Goal: Information Seeking & Learning: Learn about a topic

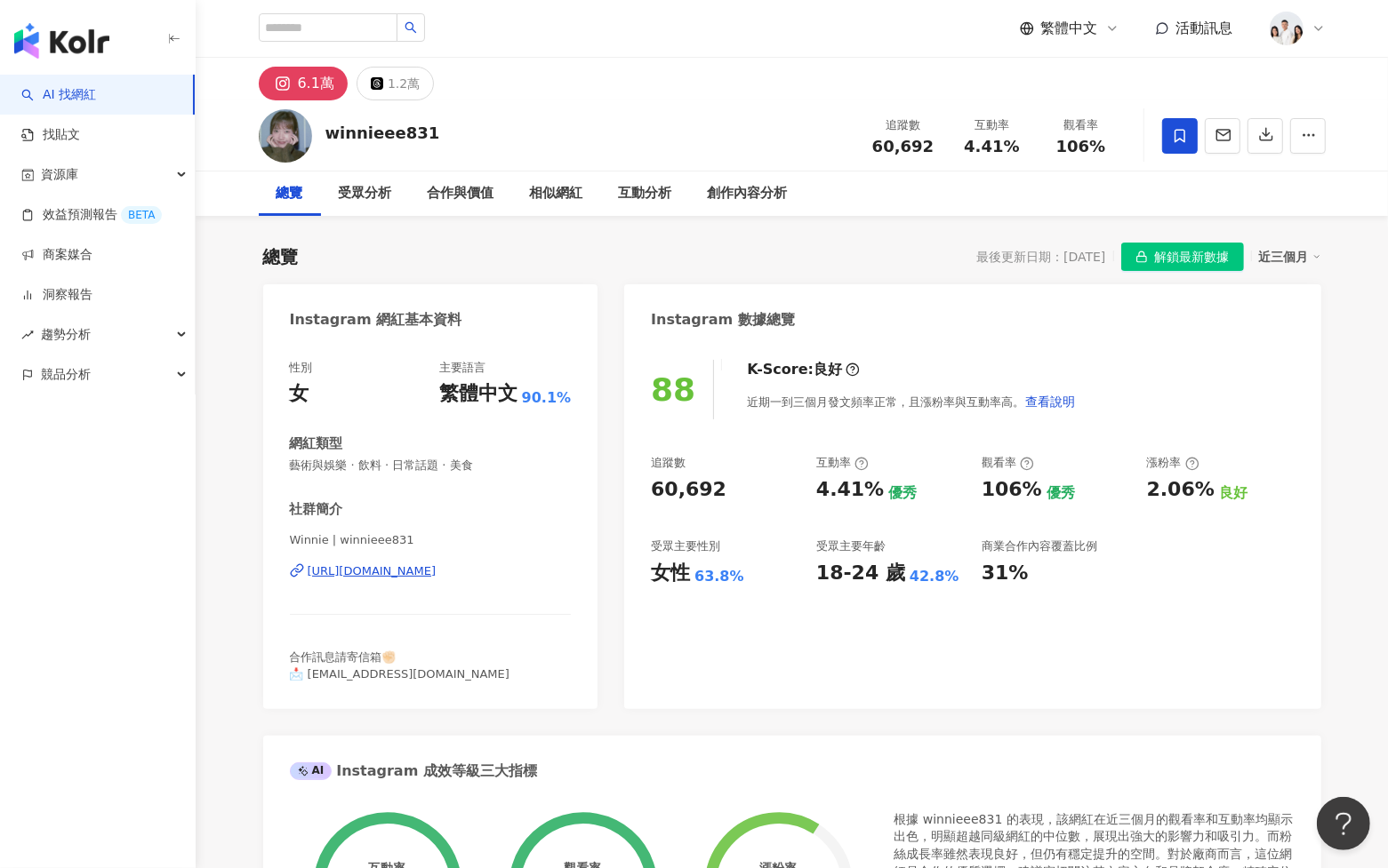
scroll to position [109, 0]
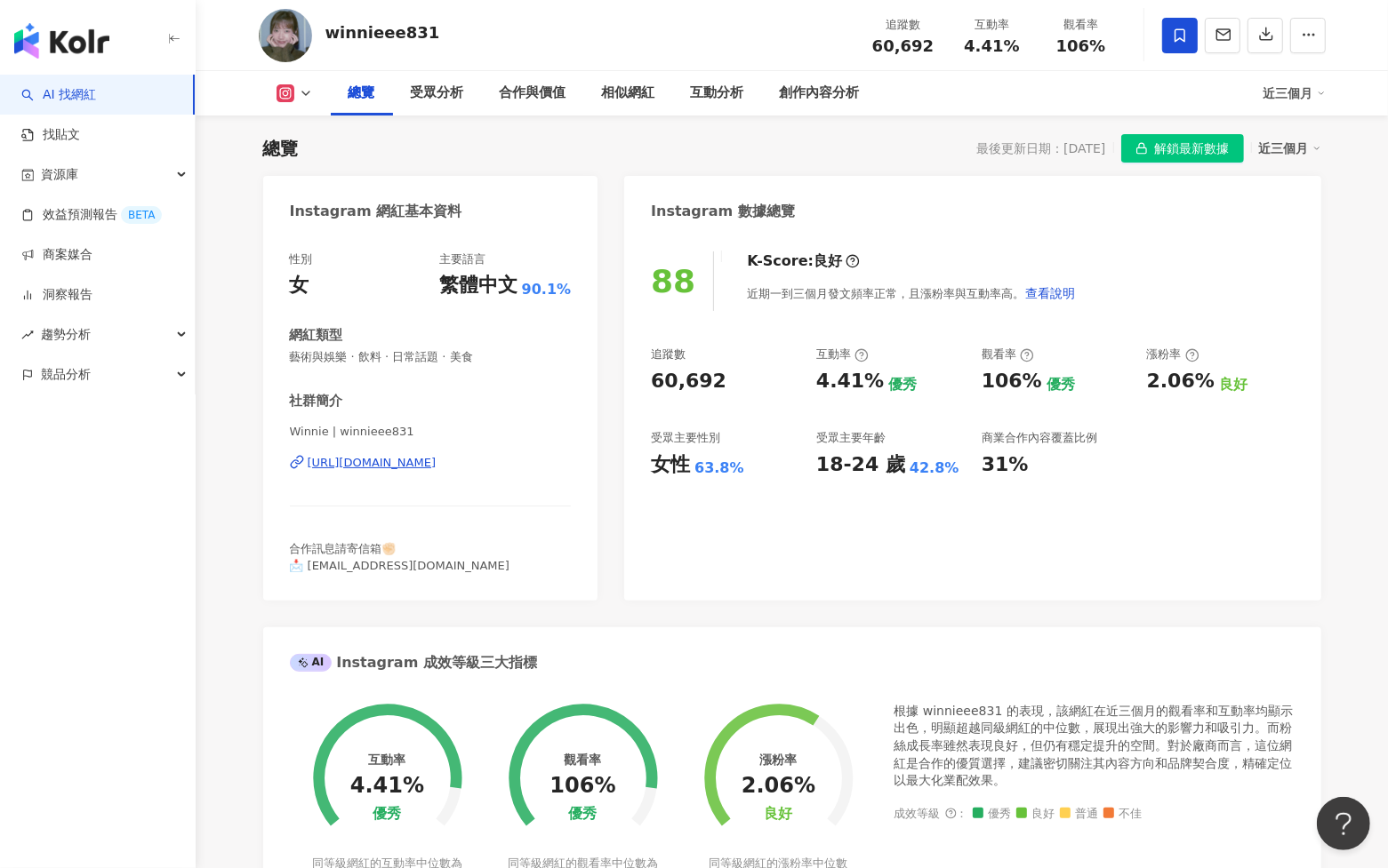
click at [1191, 137] on span "解鎖最新數據" at bounding box center [1192, 149] width 75 height 28
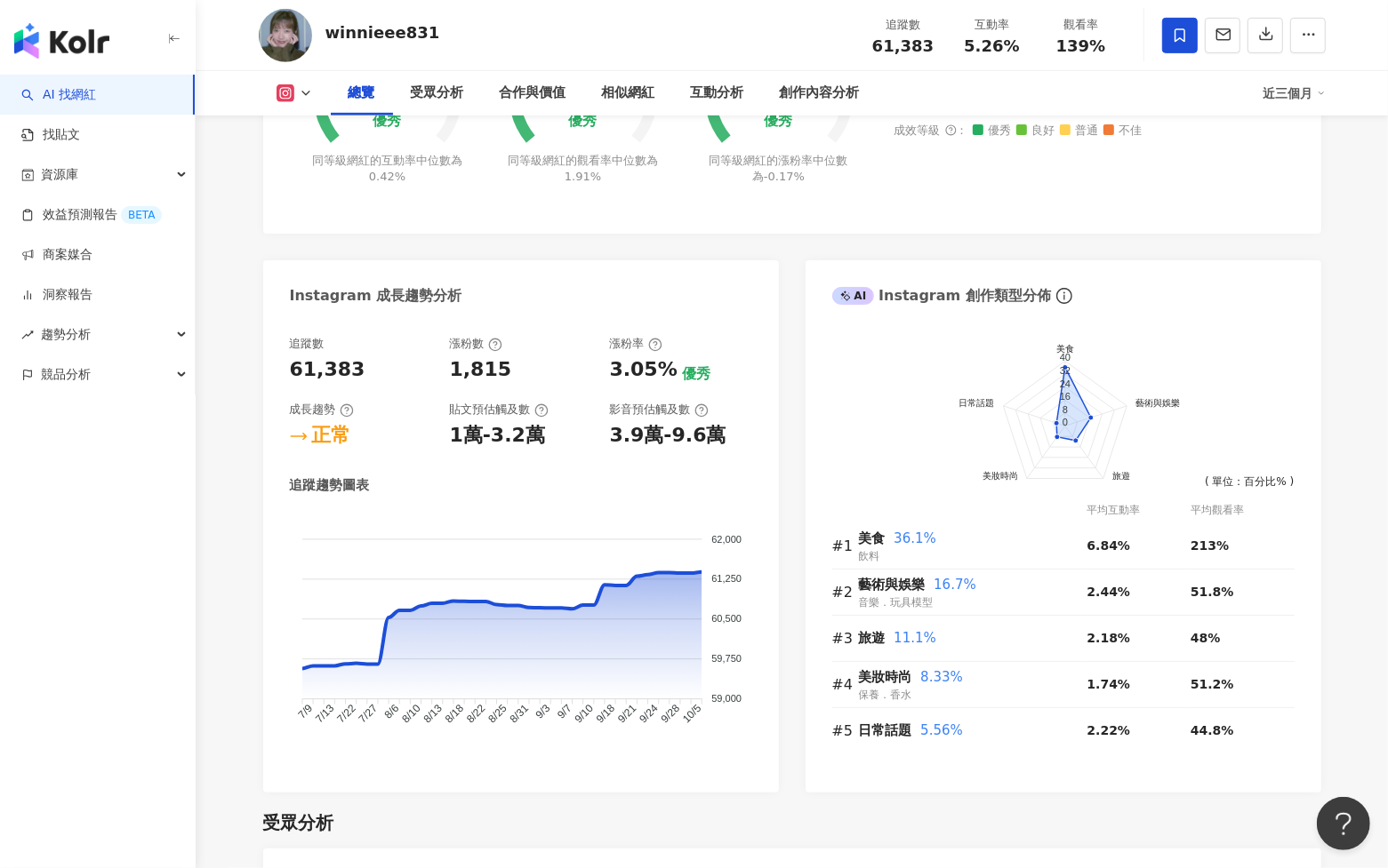
scroll to position [830, 0]
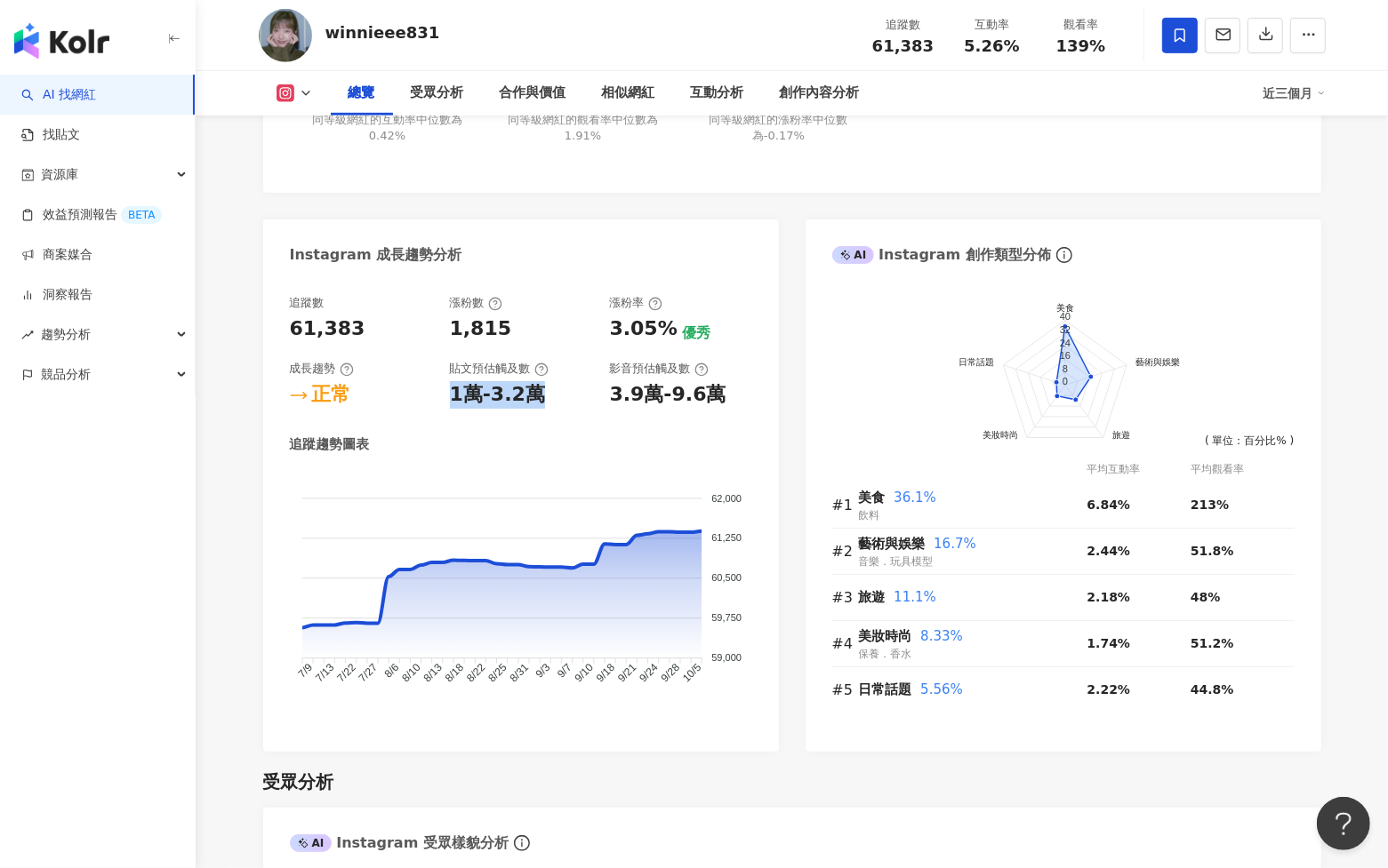
drag, startPoint x: 451, startPoint y: 392, endPoint x: 544, endPoint y: 395, distance: 93.0
click at [544, 395] on div "1萬-3.2萬" at bounding box center [521, 395] width 142 height 27
copy div "1萬-3.2萬"
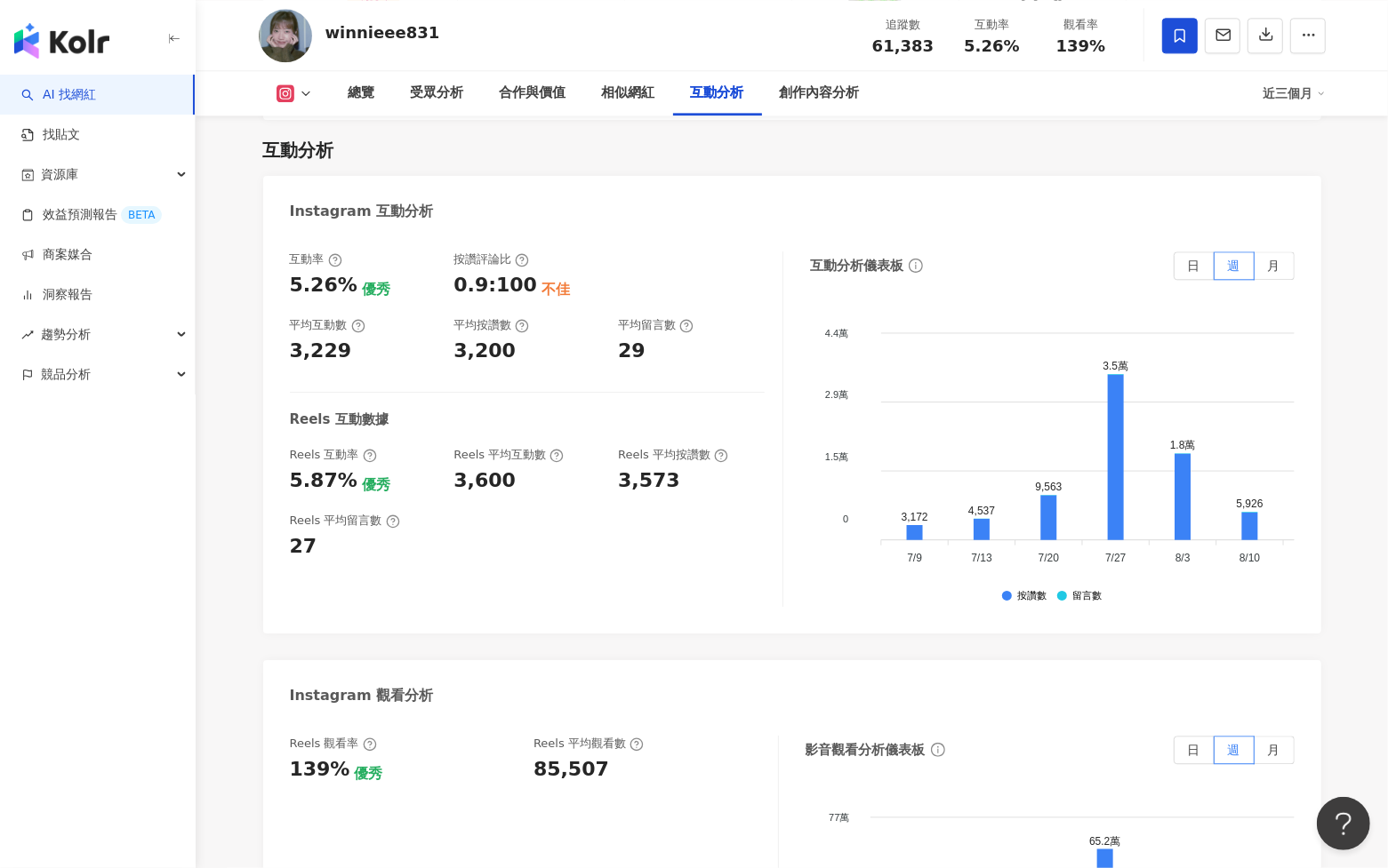
scroll to position [3485, 0]
drag, startPoint x: 284, startPoint y: 436, endPoint x: 347, endPoint y: 439, distance: 63.1
click at [347, 439] on div "互動率 5.26% 優秀 按讚評論比 0.9:100 不佳 平均互動數 3,229 平均按讚數 3,200 平均留言數 29 Reels 互動數據 Reels…" at bounding box center [792, 433] width 1058 height 400
copy div "5.87%"
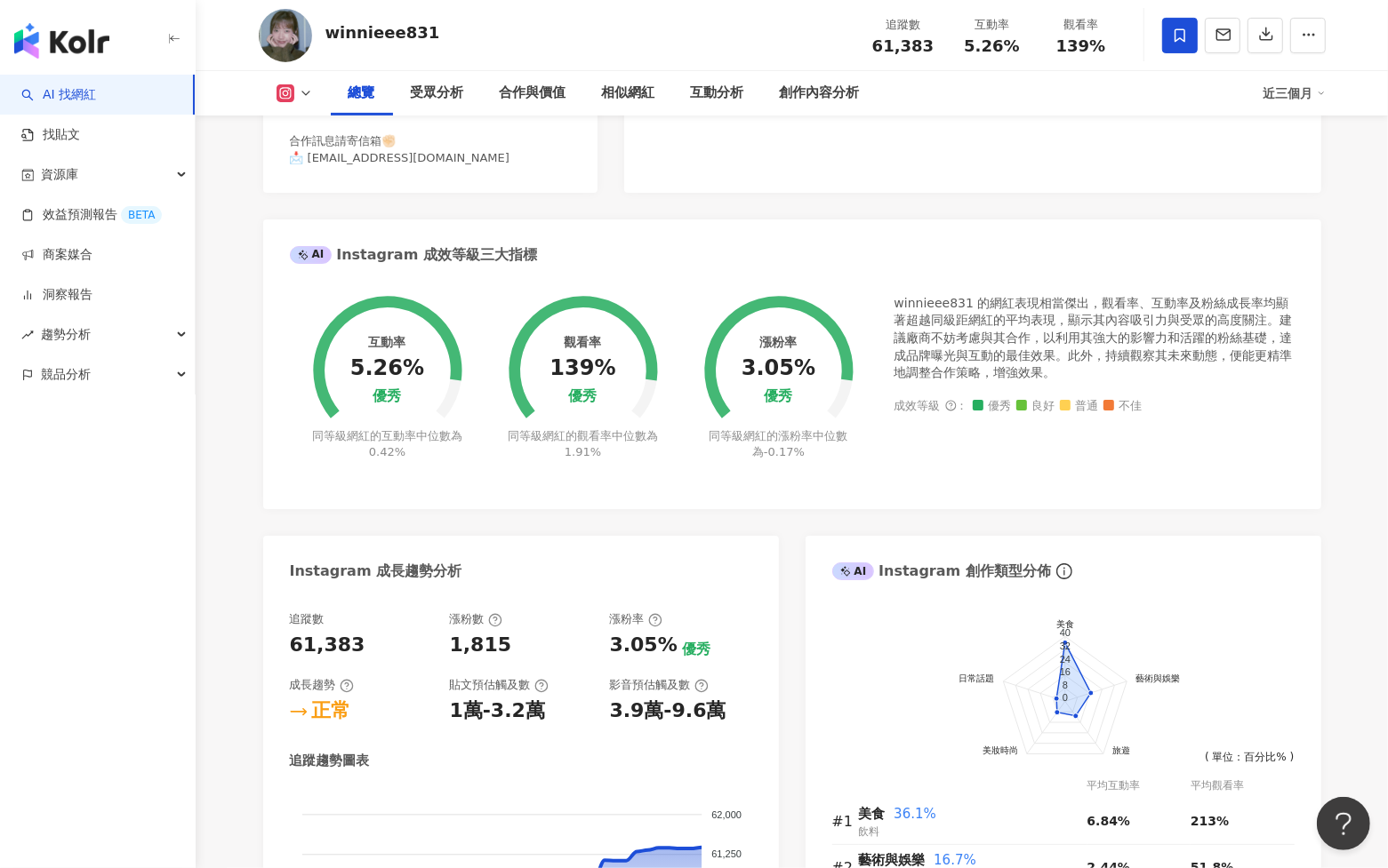
scroll to position [518, 0]
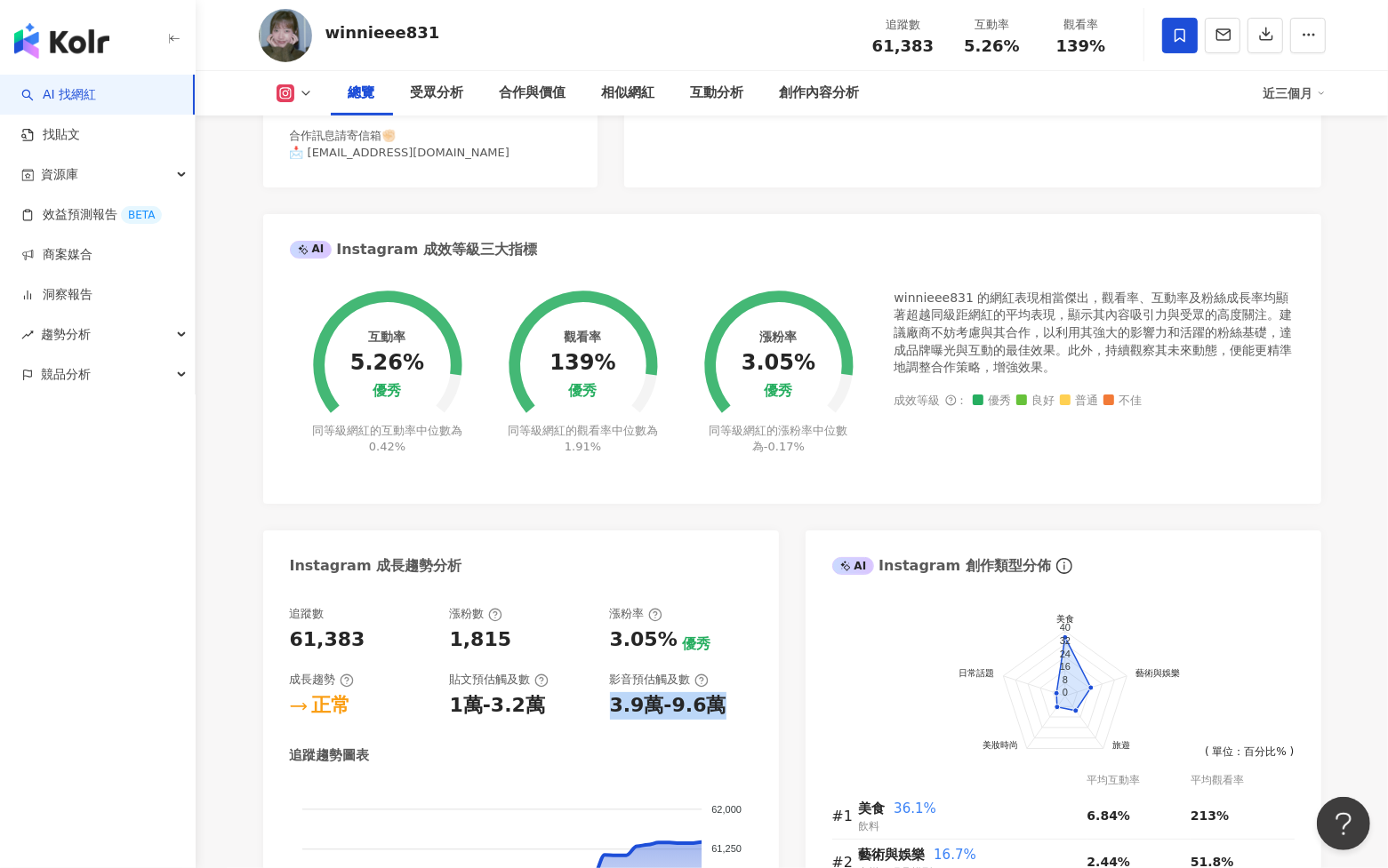
drag, startPoint x: 604, startPoint y: 704, endPoint x: 737, endPoint y: 704, distance: 133.0
click at [737, 704] on div "追蹤數 61,383 漲粉數 1,815 漲粉率 3.05% 優秀 成長趨勢 正常 貼文預估觸及數 1萬-3.2萬 影音預估觸及數 3.9萬-9.6萬" at bounding box center [521, 663] width 462 height 113
copy div "3.9萬-9.6萬"
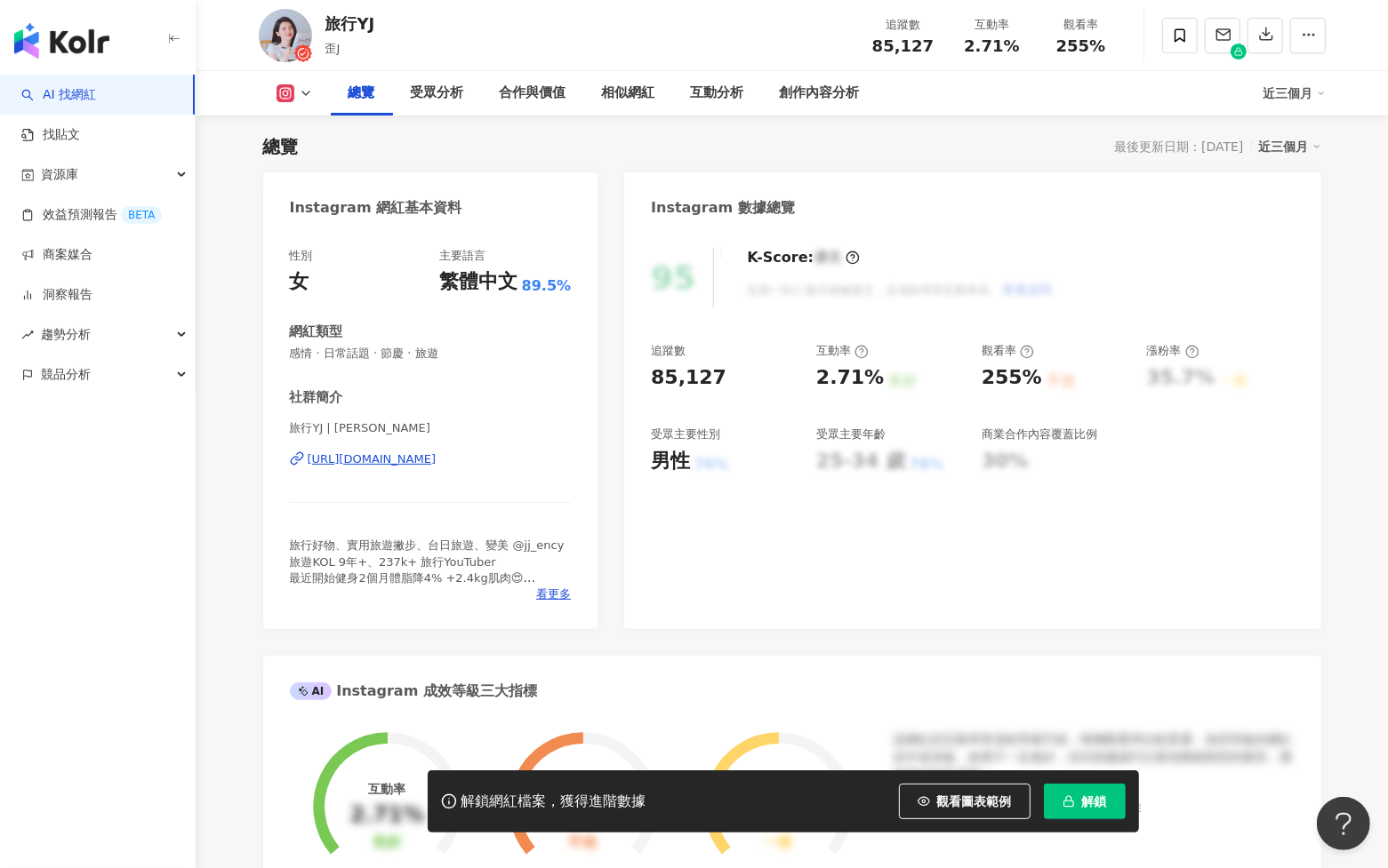
click at [1089, 823] on div "解鎖網紅檔案，獲得進階數據 觀看圖表範例 解鎖" at bounding box center [782, 801] width 711 height 62
click at [1095, 793] on button "解鎖" at bounding box center [1084, 801] width 81 height 36
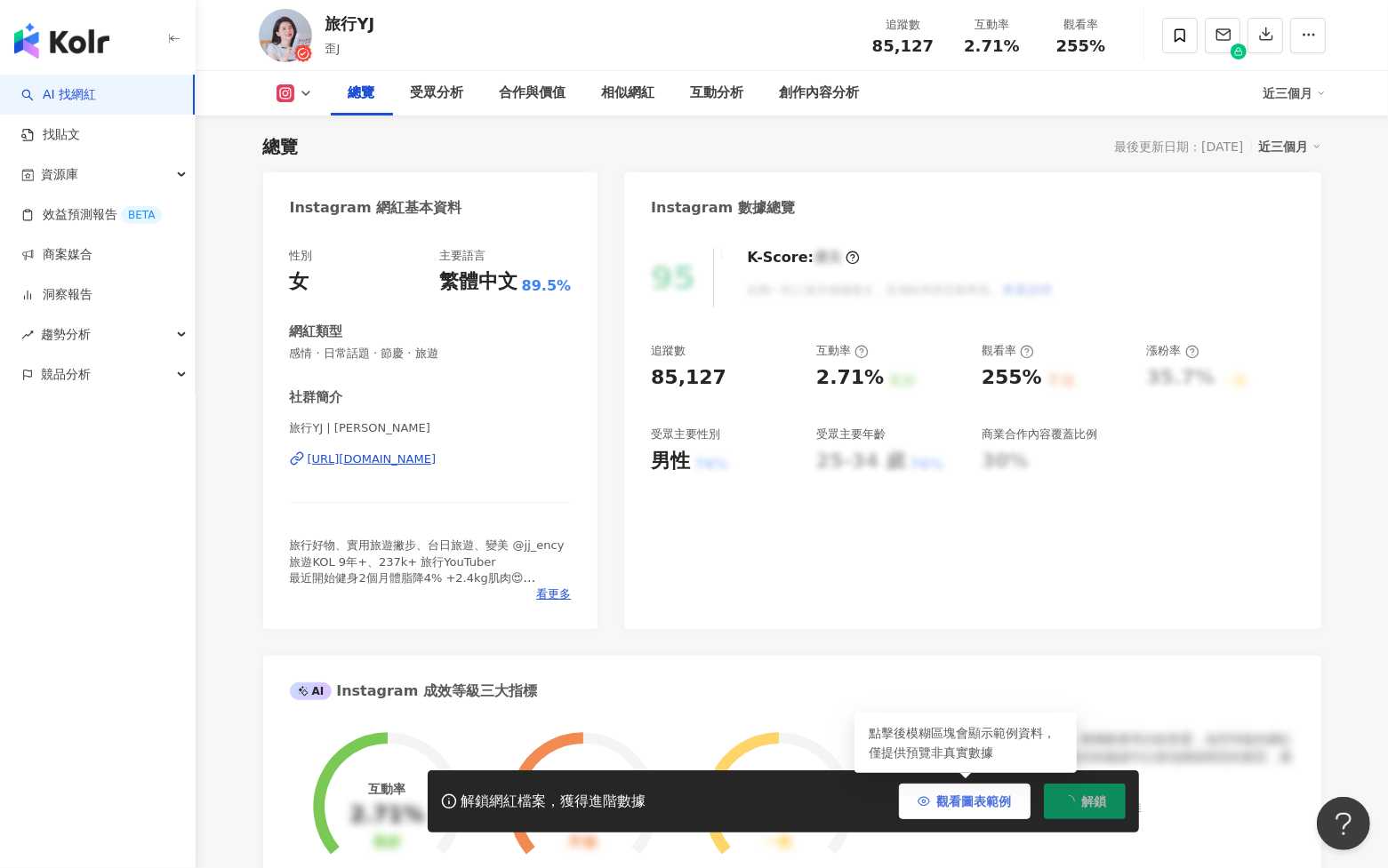
click at [1001, 798] on span "觀看圖表範例" at bounding box center [974, 802] width 75 height 15
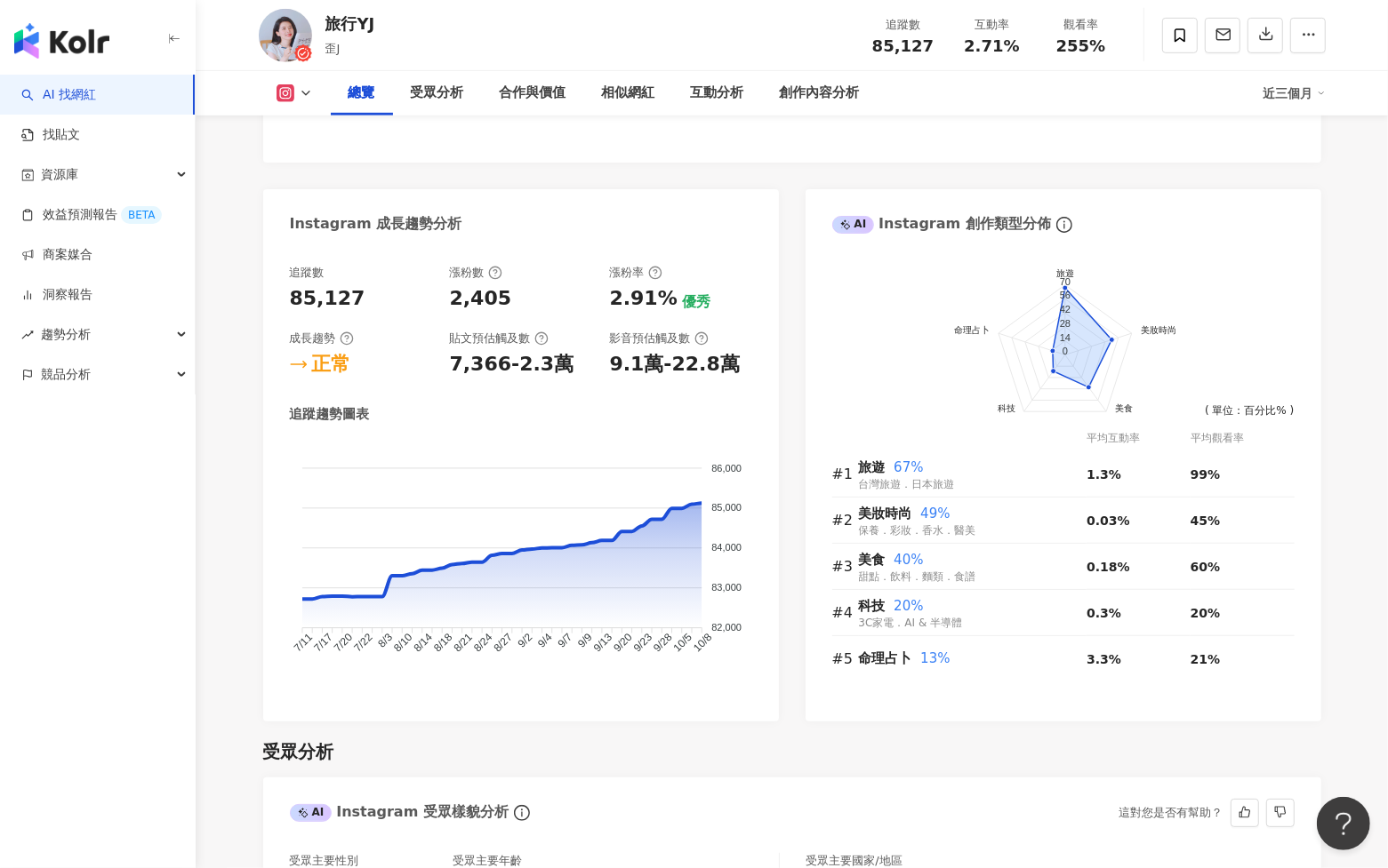
scroll to position [909, 0]
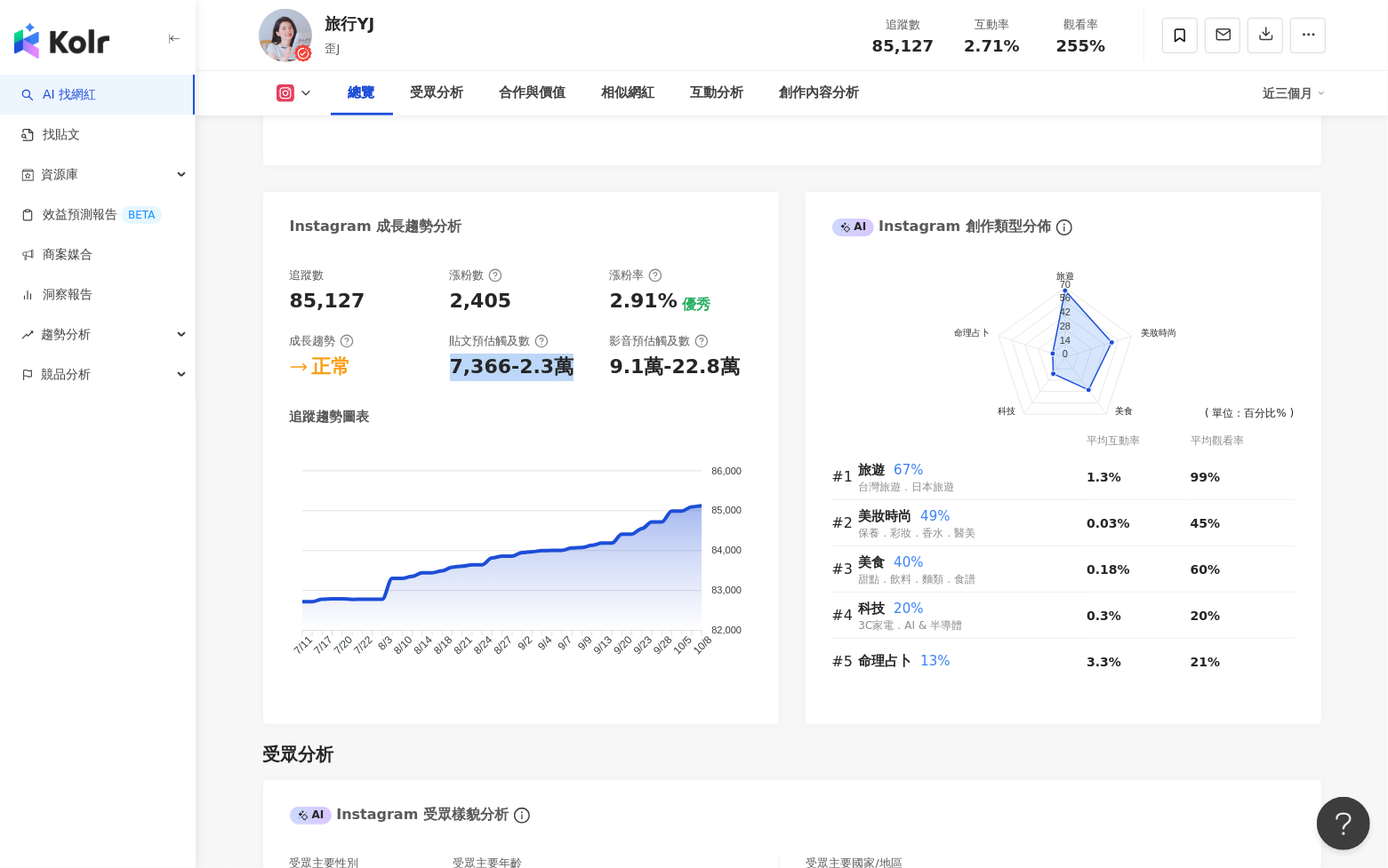
drag, startPoint x: 454, startPoint y: 365, endPoint x: 570, endPoint y: 365, distance: 116.0
click at [570, 365] on div "7,366-2.3萬" at bounding box center [521, 368] width 142 height 27
copy div "7,366-2.3萬"
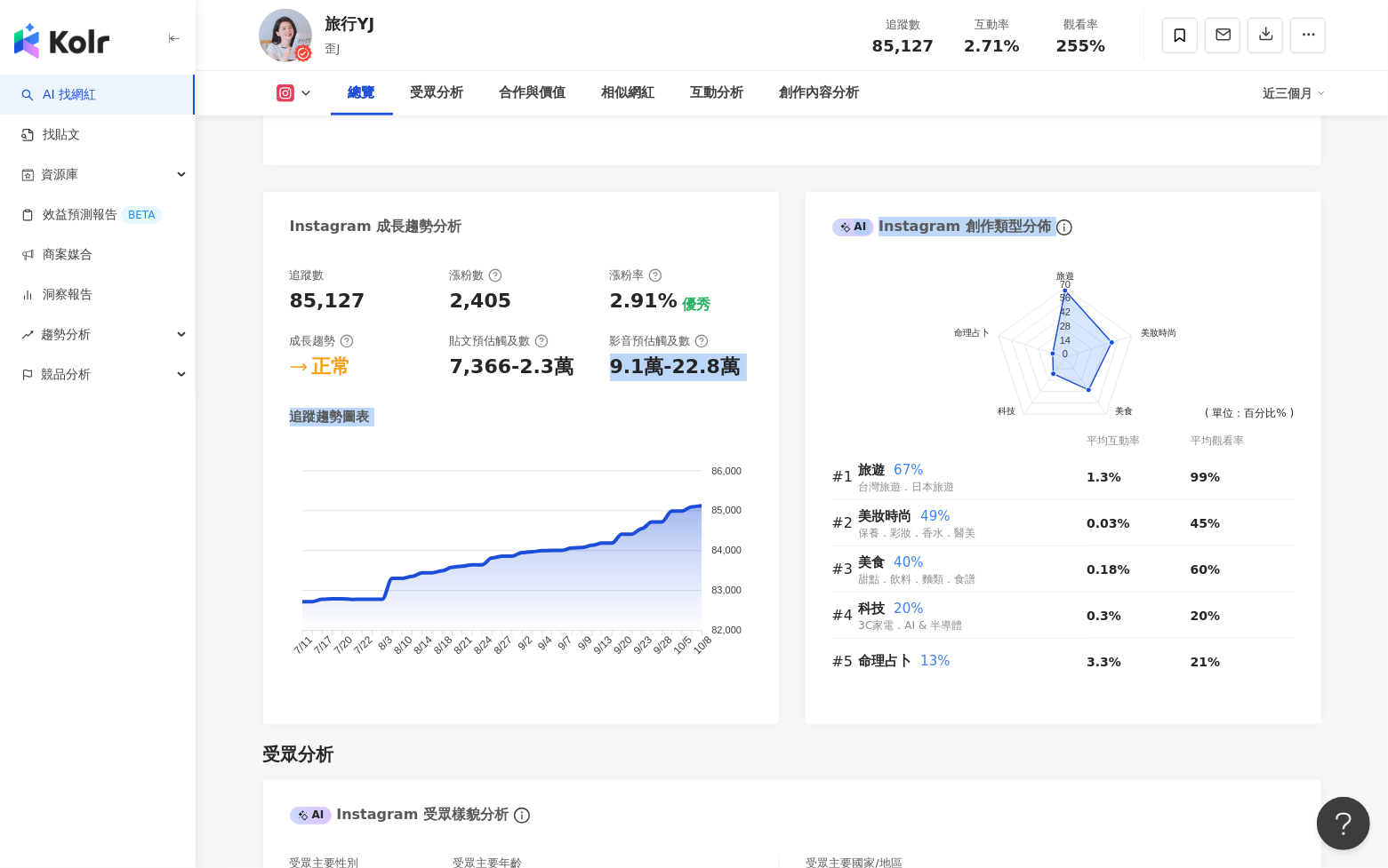
copy div "9.1萬-22.8萬 追蹤趨勢圖表 86,000 86,000 85,000 85,000 84,000 84,000 83,000 83,000 82,00…"
drag, startPoint x: 611, startPoint y: 361, endPoint x: 793, endPoint y: 361, distance: 182.0
click at [793, 361] on div "Instagram 網紅基本資料 性別 女 主要語言 繁體中文 89.5% 網紅類型 感情 · 日常話題 · 節慶 · 旅遊 社群簡介 旅行YJ | yjja…" at bounding box center [792, 48] width 1058 height 1353
click at [608, 426] on div "追蹤趨勢圖表 86,000 86,000 85,000 85,000 84,000 84,000 83,000 83,000 82,000 82,000 7/…" at bounding box center [521, 552] width 462 height 290
drag, startPoint x: 608, startPoint y: 365, endPoint x: 737, endPoint y: 365, distance: 129.0
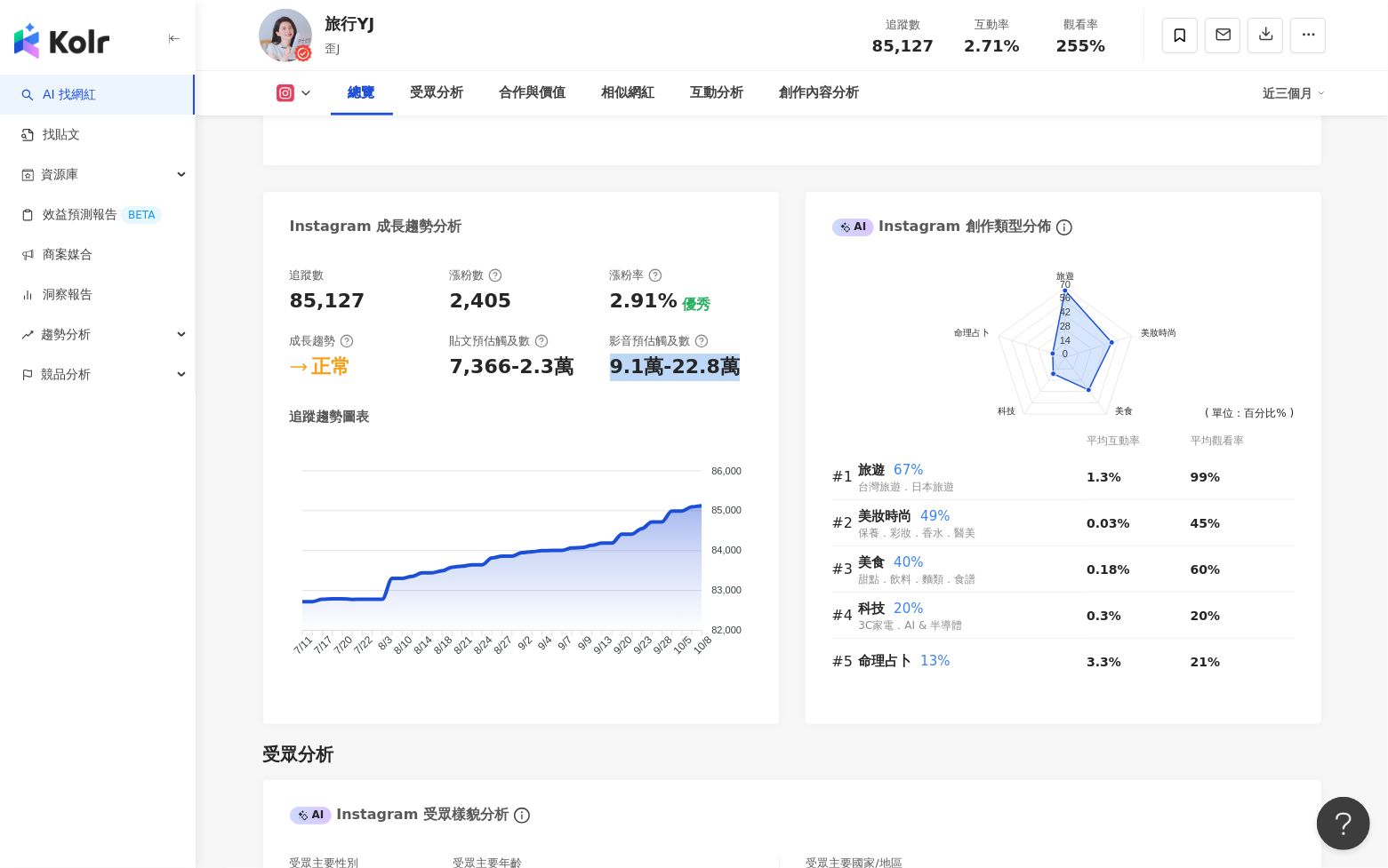
click at [737, 365] on div "追蹤數 85,127 漲粉數 2,405 漲粉率 2.91% 優秀 成長趨勢 正常 貼文預估觸及數 7,366-2.3萬 影音預估觸及數 9.1萬-22.8萬" at bounding box center [521, 324] width 462 height 113
copy div "9.1萬-22.8萬"
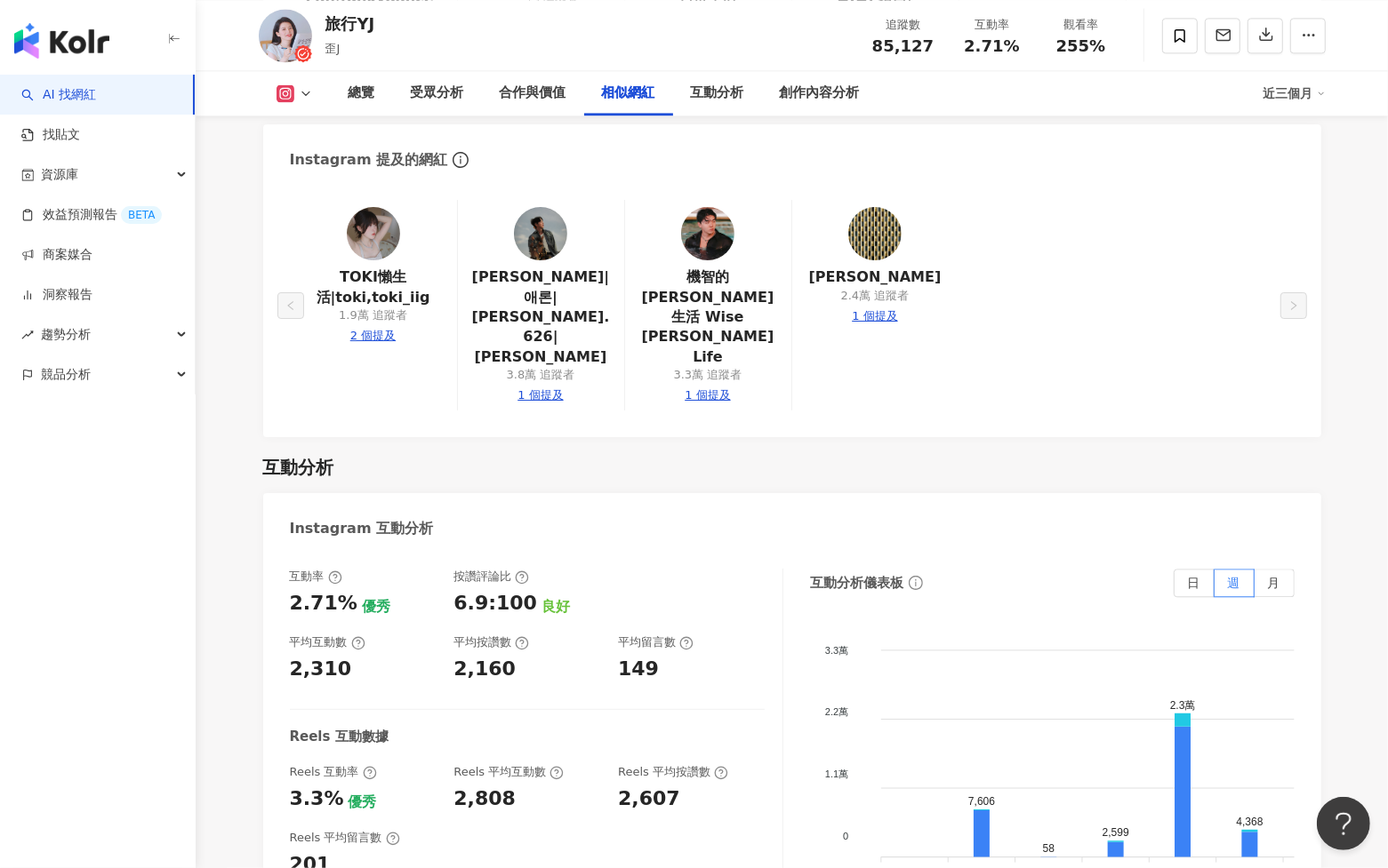
scroll to position [3681, 0]
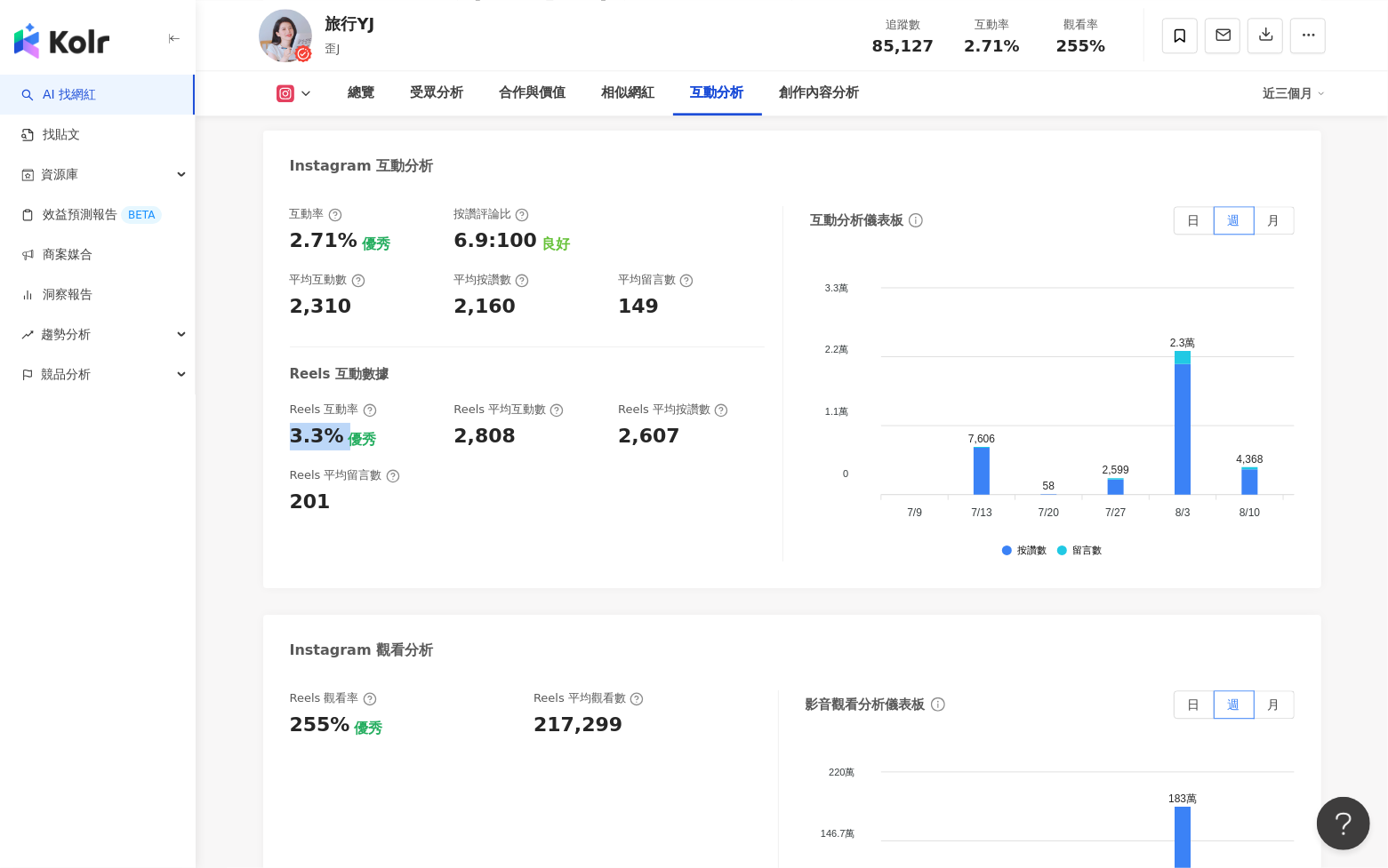
drag, startPoint x: 336, startPoint y: 345, endPoint x: 279, endPoint y: 347, distance: 57.0
click at [279, 347] on div "互動率 2.71% 優秀 按讚評論比 6.9:100 良好 平均互動數 2,310 平均按讚數 2,160 平均留言數 149 Reels 互動數據 Reel…" at bounding box center [792, 388] width 1058 height 400
copy div "3.3%"
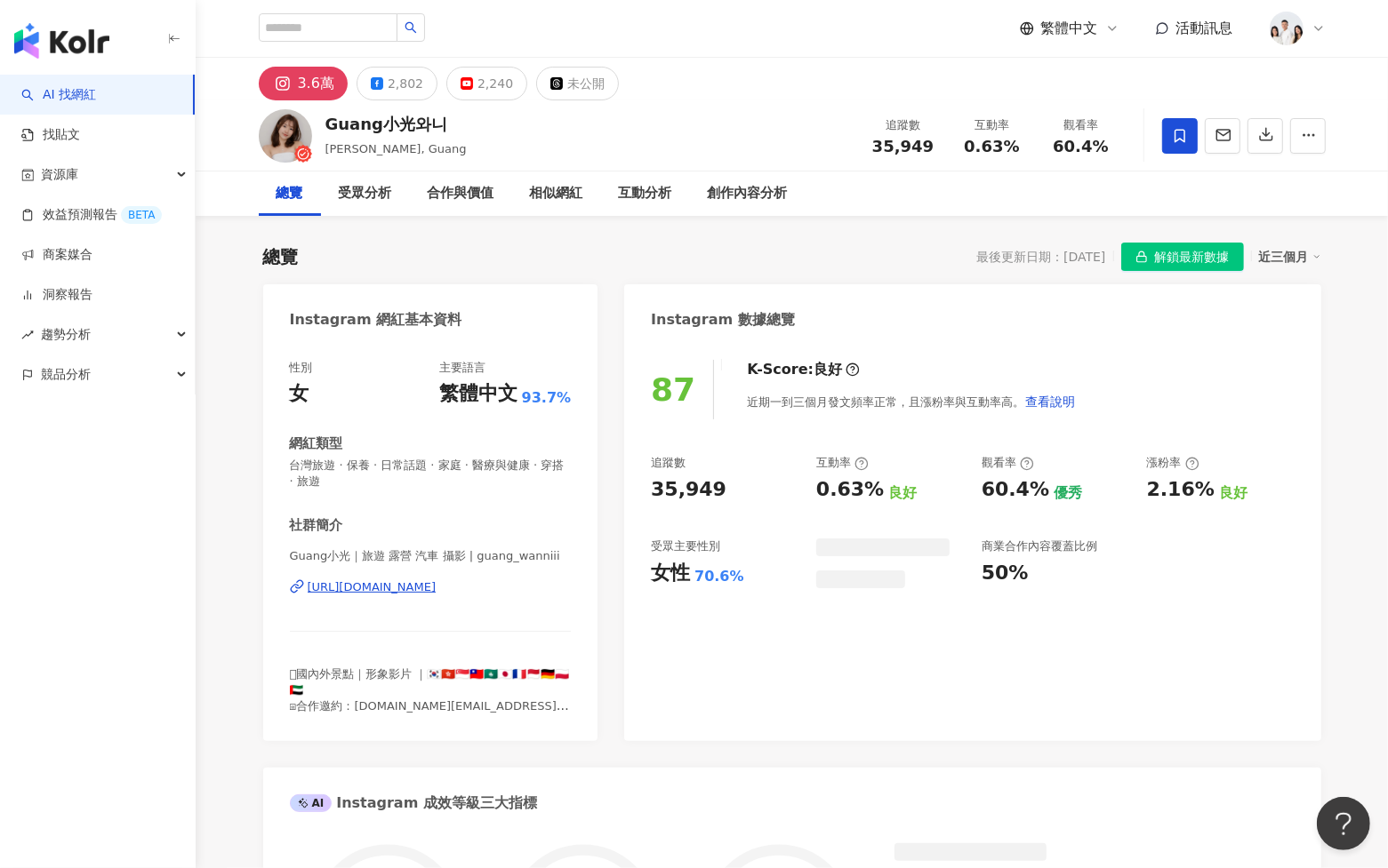
scroll to position [109, 0]
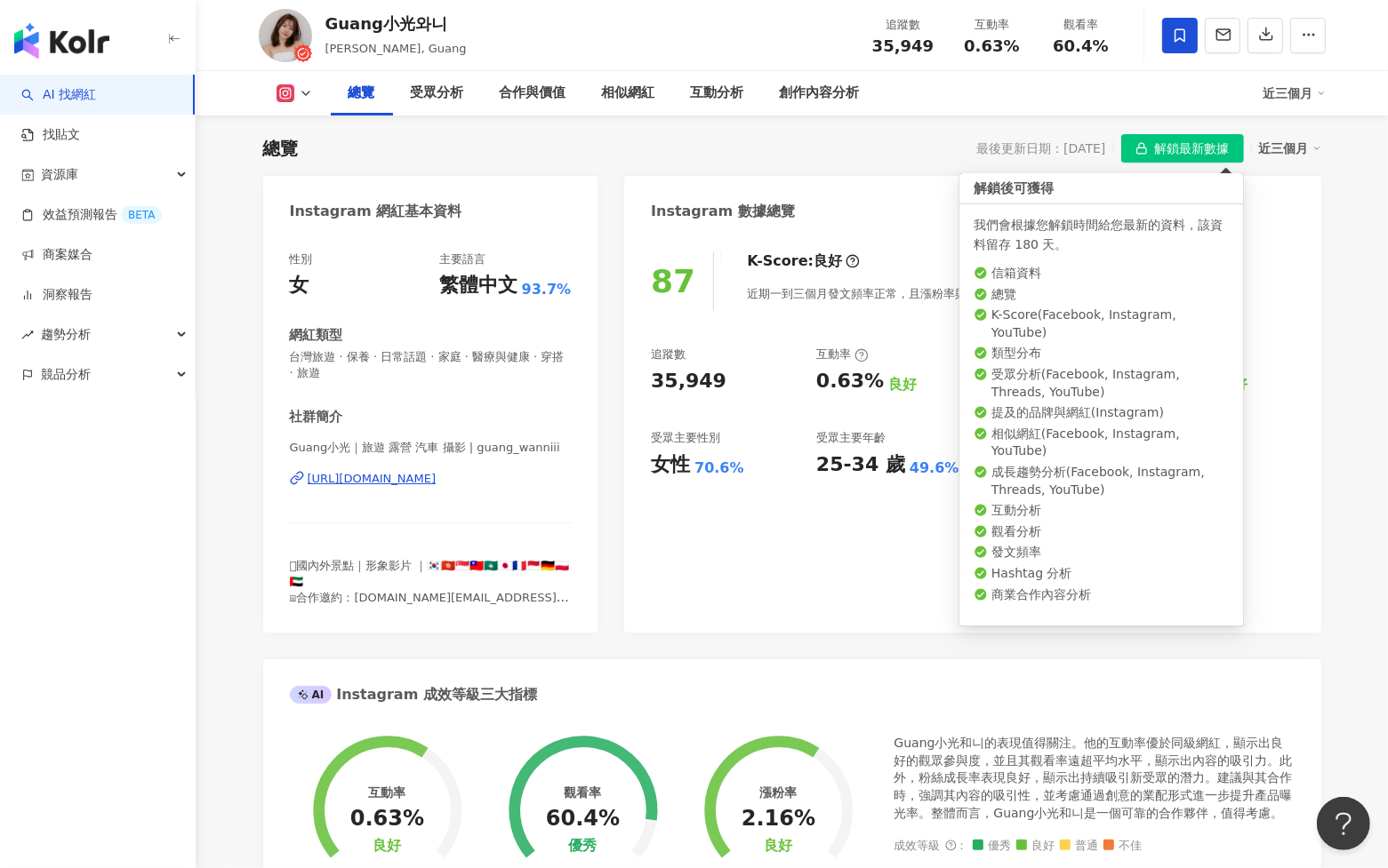
click at [1215, 143] on span "解鎖最新數據" at bounding box center [1192, 149] width 75 height 28
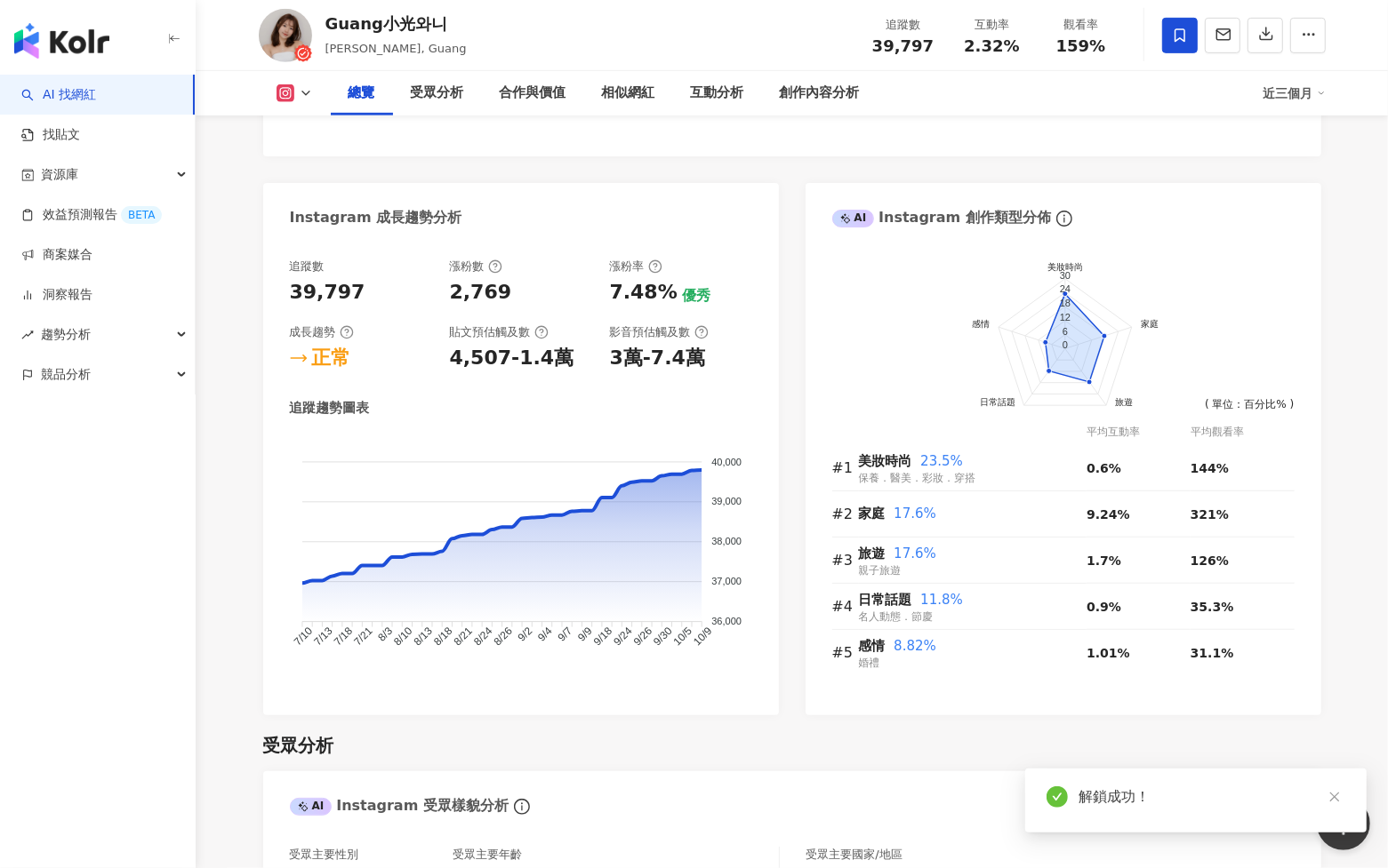
scroll to position [991, 0]
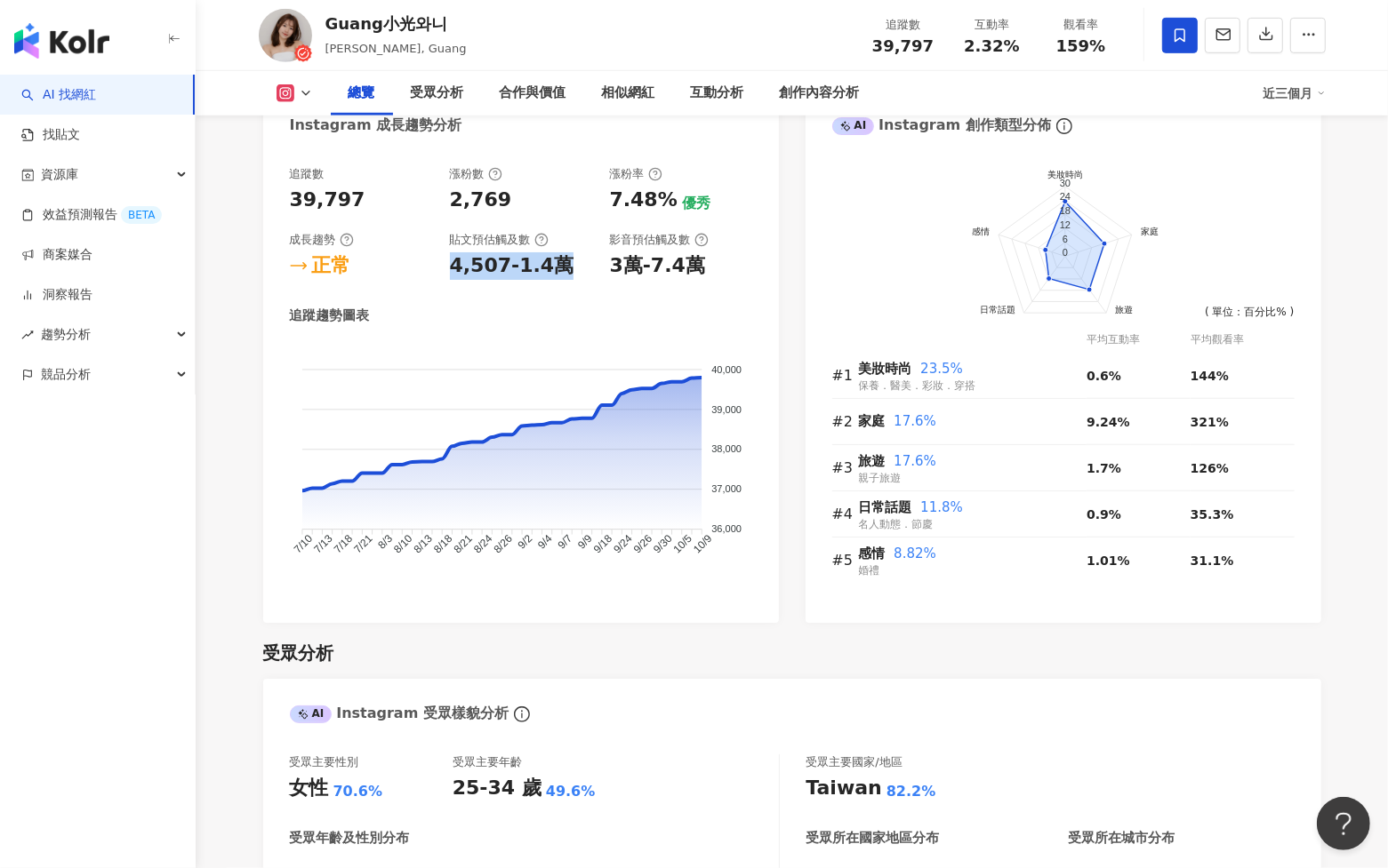
drag, startPoint x: 448, startPoint y: 266, endPoint x: 566, endPoint y: 282, distance: 119.1
click at [566, 282] on div "追蹤數 39,797 漲粉數 2,769 漲粉率 7.48% 優秀 成長趨勢 正常 貼文預估觸及數 4,507-1.4萬 影音預估觸及數 3萬-7.4萬 追蹤…" at bounding box center [521, 381] width 462 height 430
copy div "4,507-1.4萬"
drag, startPoint x: 612, startPoint y: 271, endPoint x: 746, endPoint y: 271, distance: 134.0
click at [746, 271] on div "3萬-7.4萬" at bounding box center [681, 266] width 142 height 27
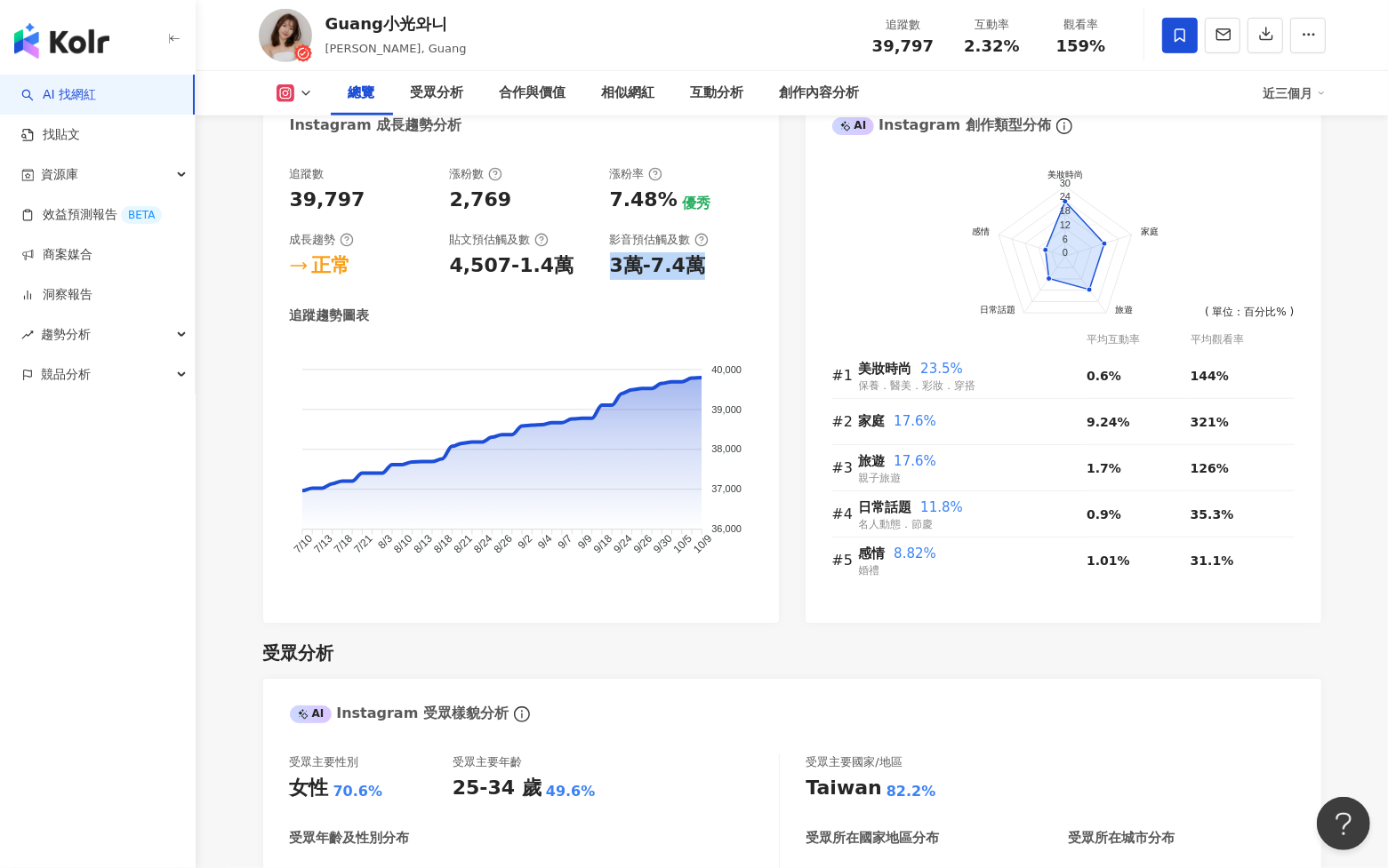
copy div "3萬-7.4萬"
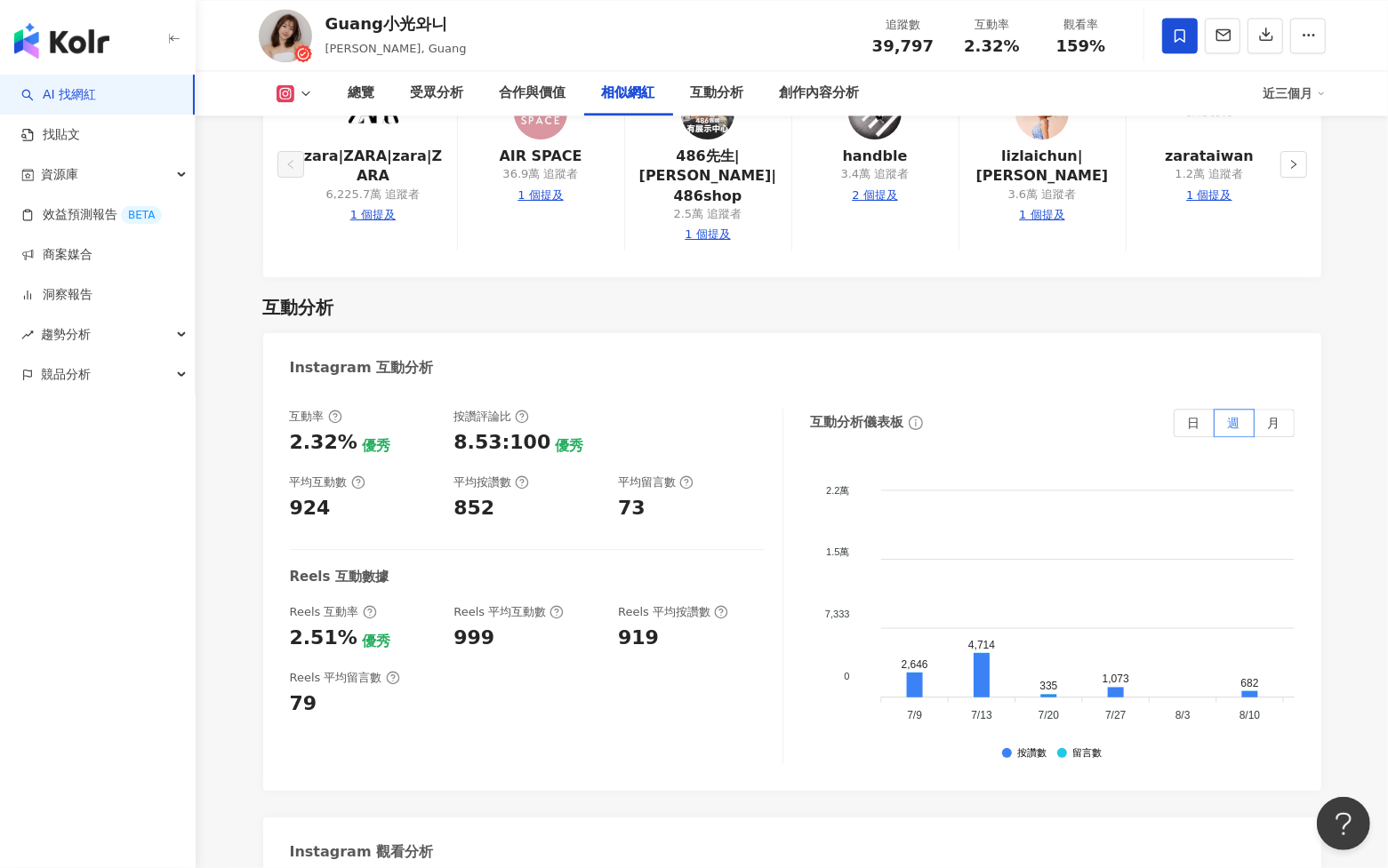
scroll to position [3361, 0]
drag, startPoint x: 282, startPoint y: 615, endPoint x: 342, endPoint y: 615, distance: 60.0
click at [342, 615] on div "互動率 2.32% 優秀 按讚評論比 8.53:100 優秀 平均互動數 924 平均按讚數 852 平均留言數 73 Reels 互動數據 Reels 互動…" at bounding box center [792, 589] width 1058 height 400
copy div "2.51%"
